Goal: Task Accomplishment & Management: Complete application form

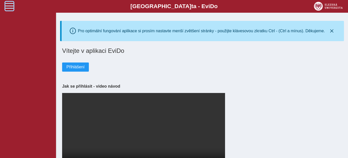
click at [12, 5] on span at bounding box center [9, 6] width 8 height 8
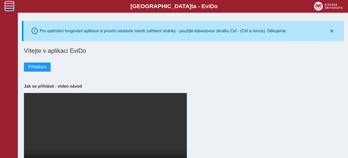
click at [6, 4] on span at bounding box center [9, 6] width 8 height 8
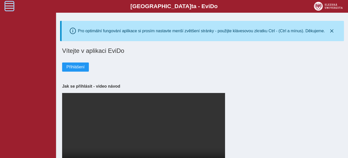
click at [6, 4] on span at bounding box center [9, 6] width 8 height 8
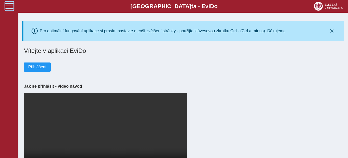
click at [6, 4] on span at bounding box center [9, 6] width 8 height 8
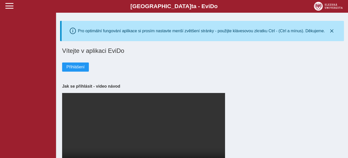
click at [150, 72] on div "Přihlášení" at bounding box center [202, 63] width 280 height 17
click at [75, 68] on span "Přihlášení" at bounding box center [75, 67] width 18 height 5
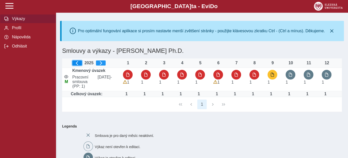
click at [77, 63] on button "button" at bounding box center [77, 63] width 10 height 5
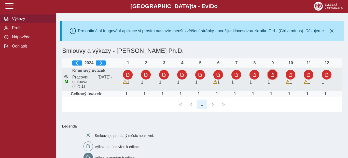
click at [274, 77] on span "button" at bounding box center [273, 75] width 4 height 4
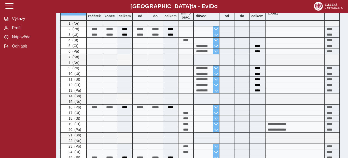
scroll to position [76, 0]
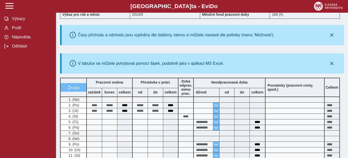
click at [137, 19] on div "2024/9" at bounding box center [165, 14] width 70 height 9
click at [99, 17] on b "Výkaz pro rok a měsíc" at bounding box center [80, 14] width 37 height 4
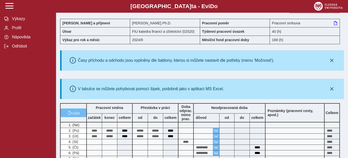
scroll to position [0, 0]
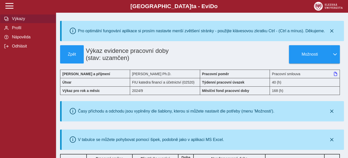
click at [23, 21] on span "Výkazy" at bounding box center [30, 19] width 41 height 5
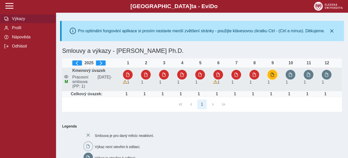
click at [272, 77] on span "button" at bounding box center [273, 75] width 4 height 4
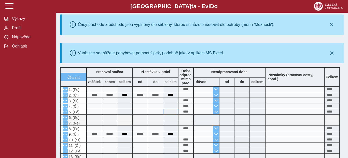
scroll to position [11, 0]
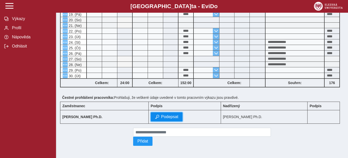
click at [174, 115] on span "Podepsat" at bounding box center [169, 117] width 17 height 5
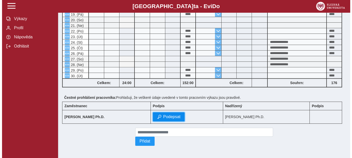
scroll to position [263, 0]
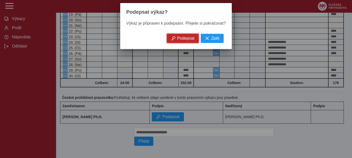
click at [184, 41] on span "Podepsat" at bounding box center [185, 38] width 17 height 5
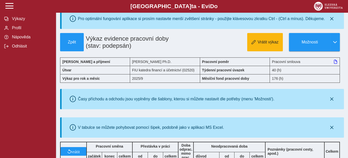
scroll to position [4, 0]
